Goal: Navigation & Orientation: Find specific page/section

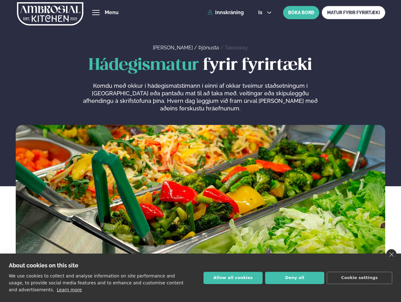
click at [391, 254] on link "close" at bounding box center [391, 254] width 10 height 11
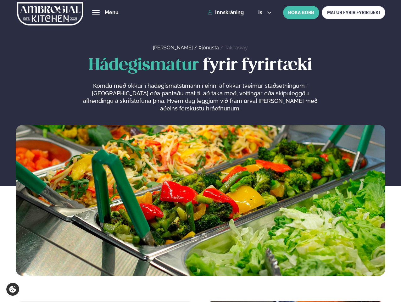
click at [96, 13] on span "hamburger" at bounding box center [96, 13] width 6 height 6
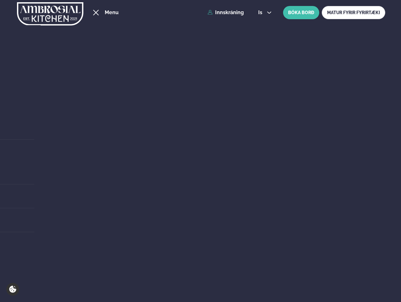
click at [264, 13] on span "is" at bounding box center [261, 12] width 6 height 5
